Goal: Find specific page/section: Find specific page/section

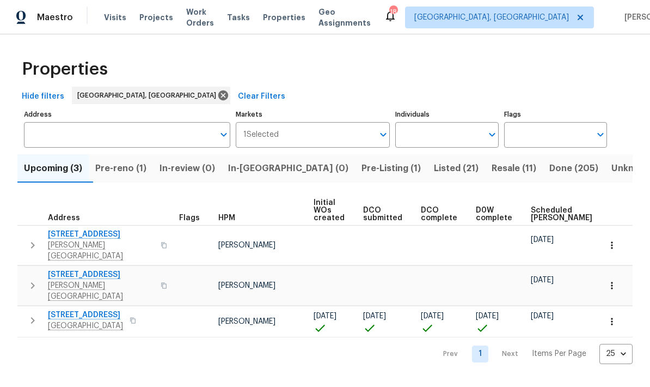
click at [454, 171] on span "Resale (11)" at bounding box center [514, 168] width 45 height 15
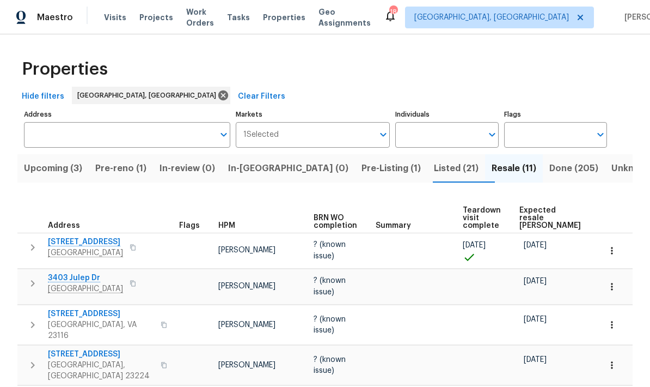
click at [434, 170] on span "Listed (21)" at bounding box center [456, 168] width 45 height 15
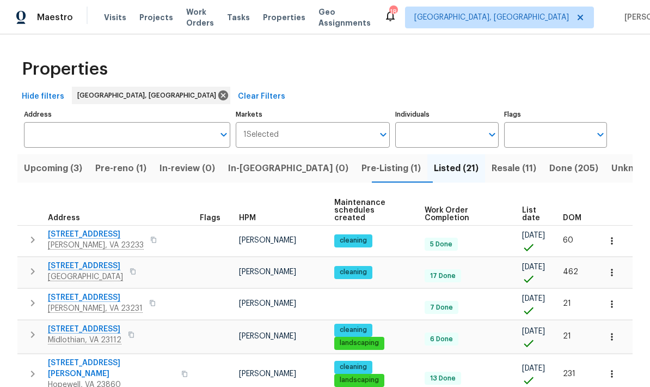
click at [454, 214] on span "DOM" at bounding box center [572, 218] width 19 height 8
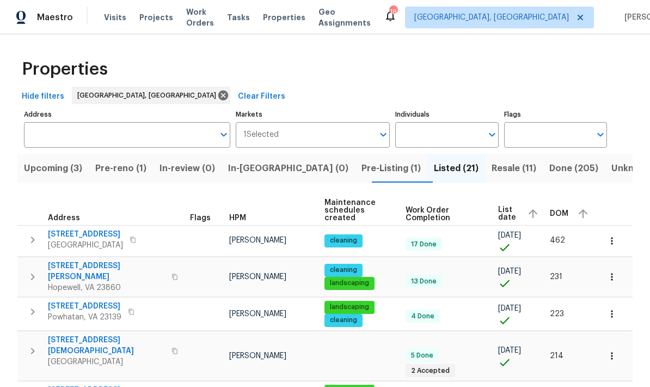
click at [454, 210] on span "DOM" at bounding box center [559, 214] width 19 height 8
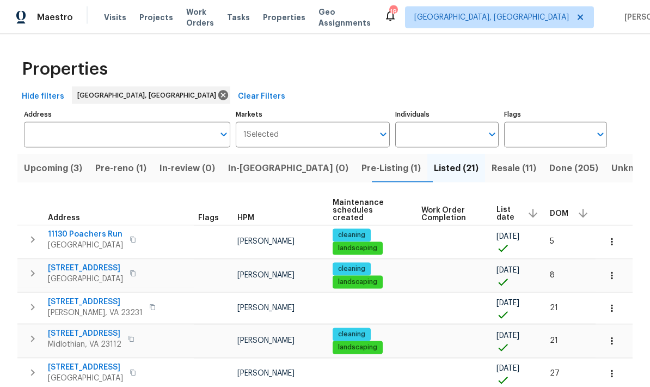
scroll to position [44, 0]
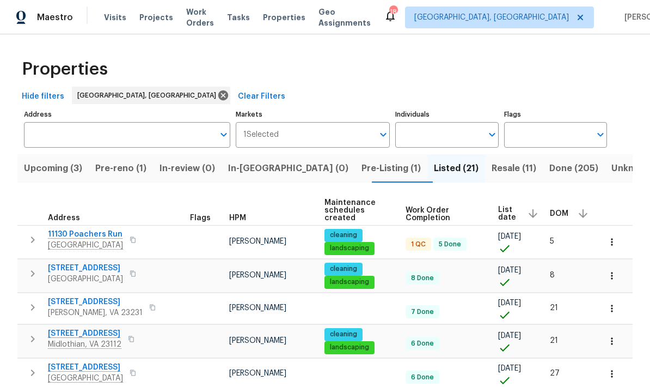
click at [136, 232] on button "button" at bounding box center [132, 239] width 13 height 15
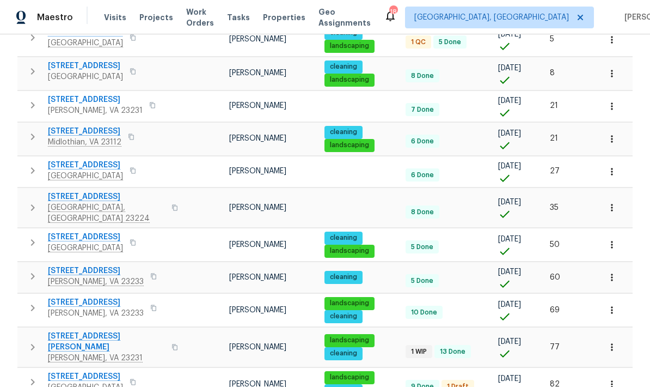
scroll to position [203, 0]
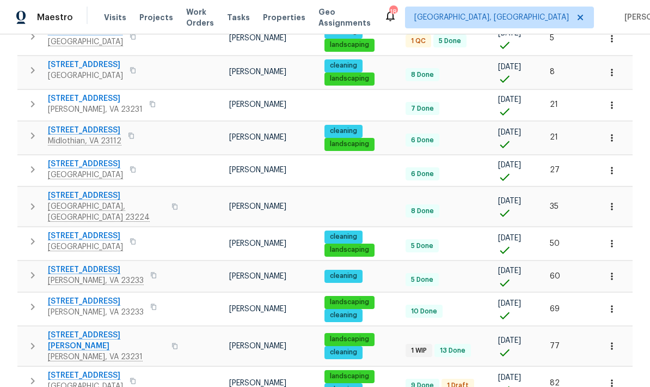
click at [147, 267] on button "button" at bounding box center [153, 274] width 13 height 15
click at [168, 333] on button "button" at bounding box center [174, 346] width 13 height 26
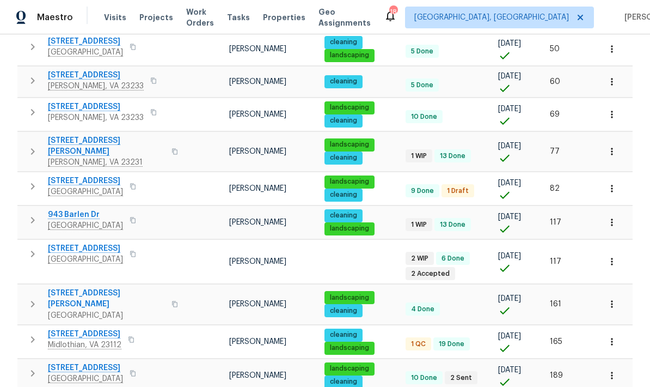
scroll to position [399, 0]
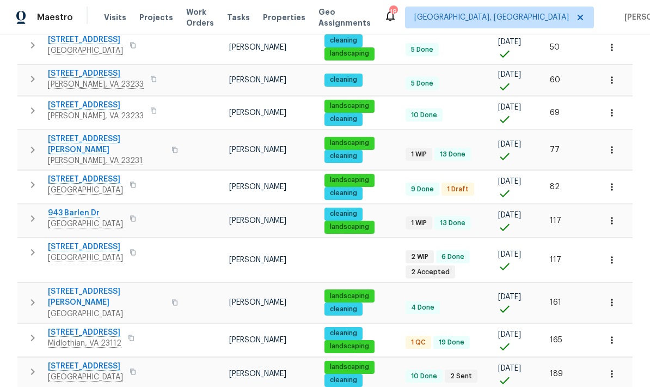
click at [129, 211] on button "button" at bounding box center [132, 218] width 13 height 15
click at [134, 211] on button "button" at bounding box center [132, 218] width 13 height 15
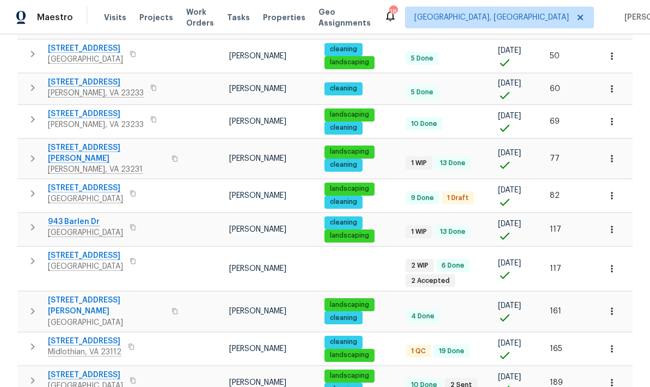
scroll to position [400, 0]
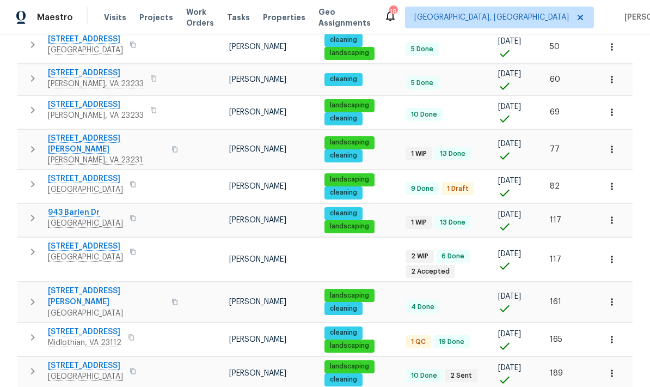
click at [66, 252] on span "[GEOGRAPHIC_DATA]" at bounding box center [85, 257] width 75 height 11
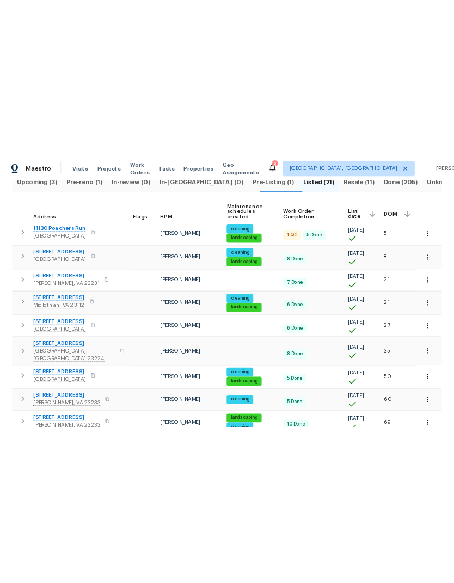
scroll to position [0, 0]
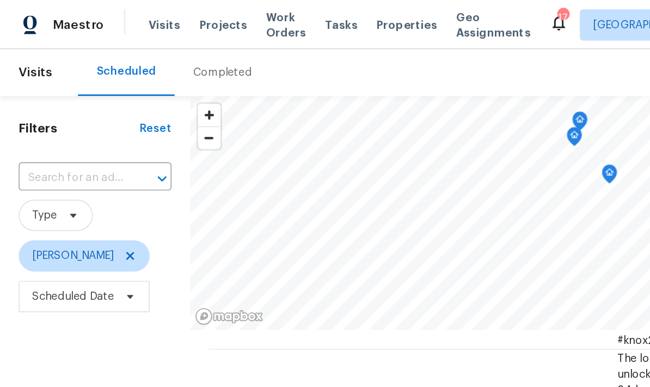
scroll to position [455, 0]
